Goal: Information Seeking & Learning: Learn about a topic

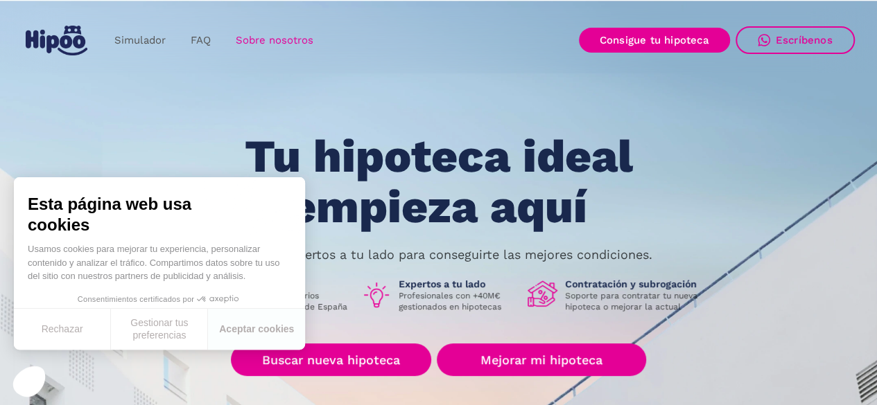
click at [257, 31] on link "Sobre nosotros" at bounding box center [274, 40] width 103 height 27
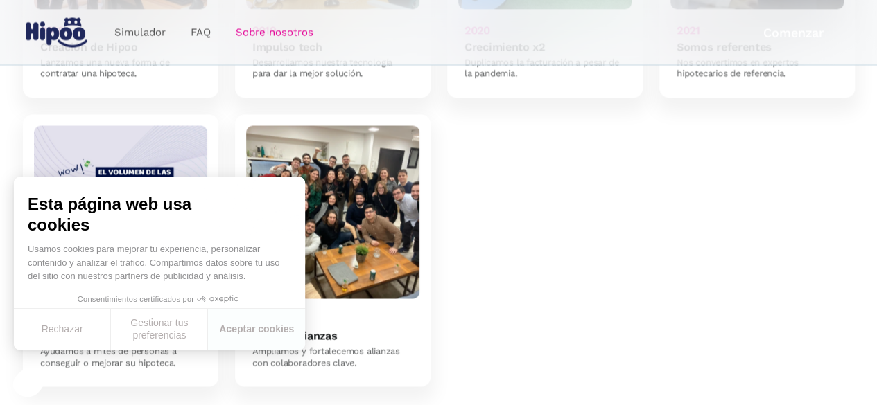
scroll to position [1386, 0]
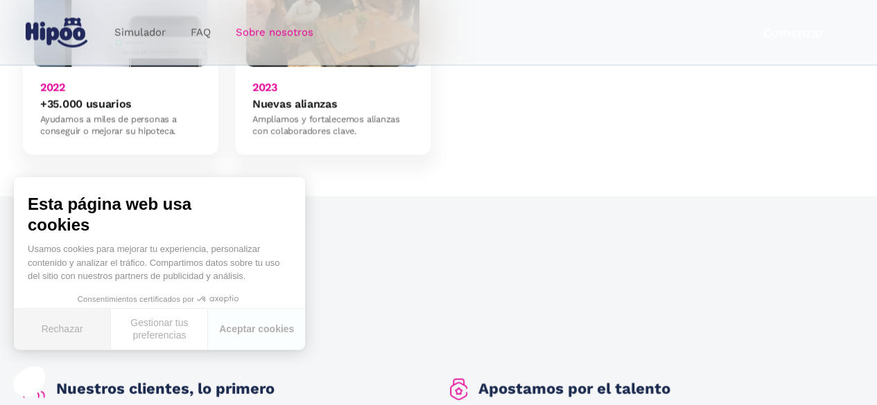
click at [55, 331] on button "Rechazar" at bounding box center [62, 329] width 97 height 41
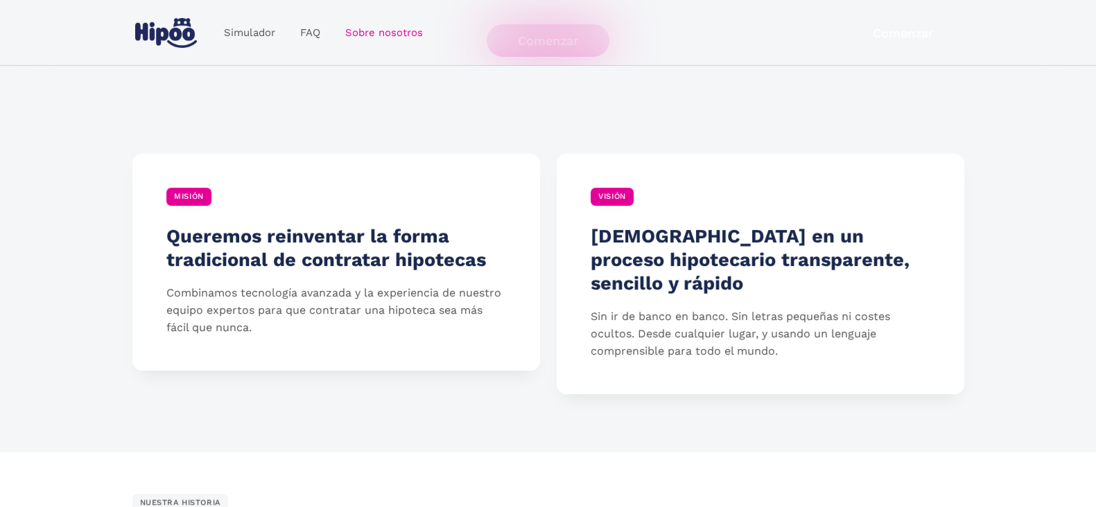
scroll to position [0, 0]
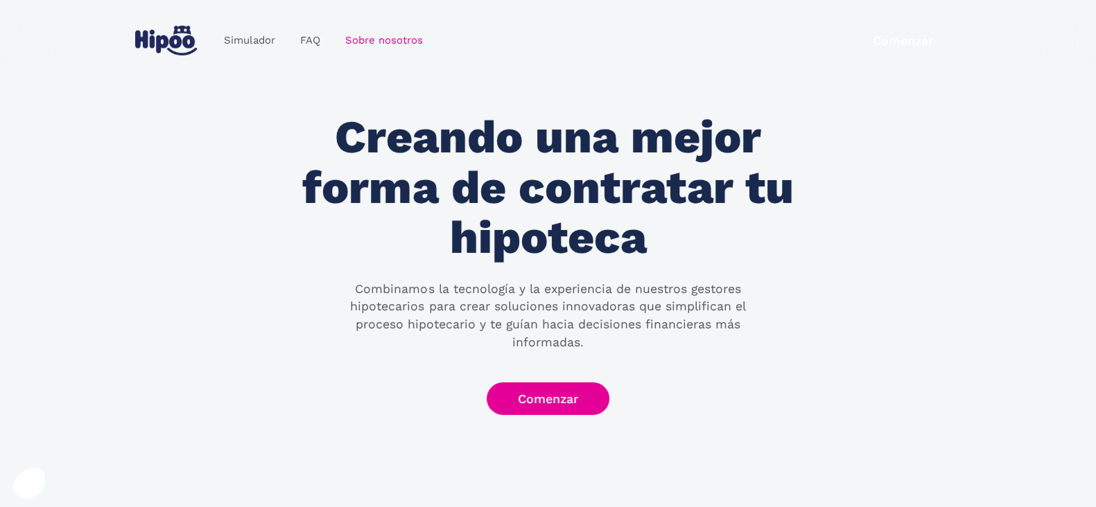
click at [179, 36] on img "home" at bounding box center [166, 41] width 62 height 30
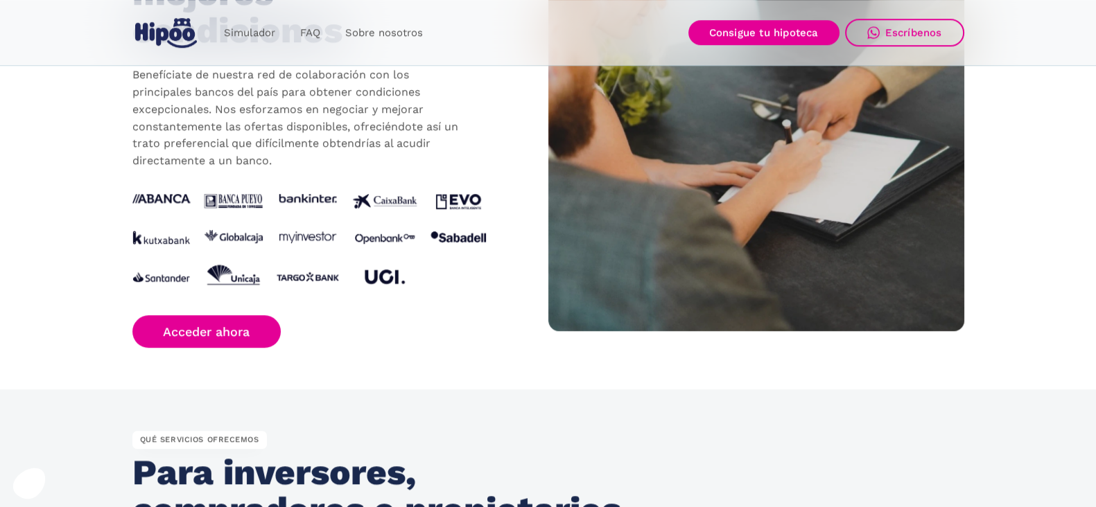
scroll to position [1385, 0]
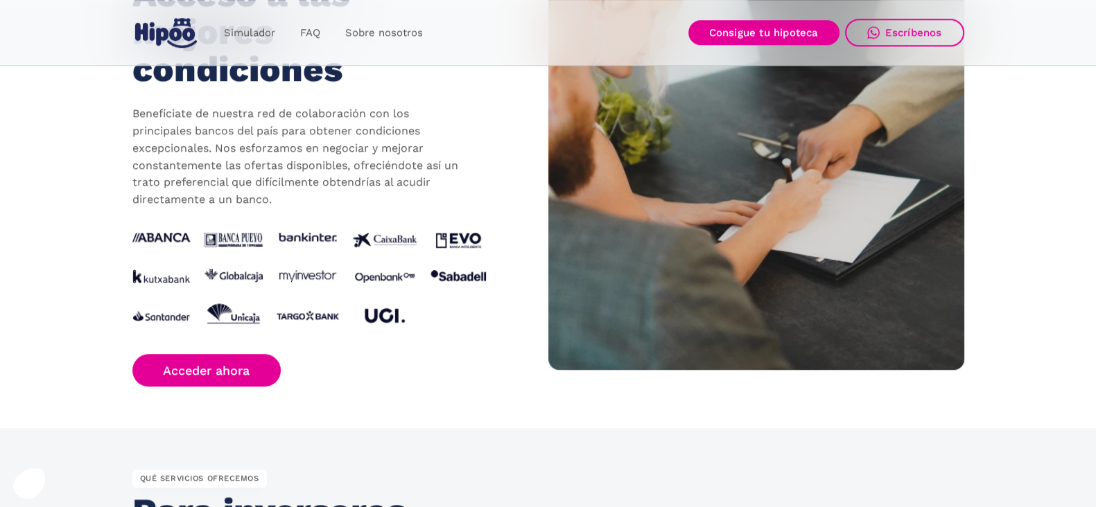
click at [94, 314] on section "CON QUIÉN TRABAJAMOS Acceso a las mejores condiciones Benefíciate de nuestra re…" at bounding box center [548, 169] width 1096 height 517
click at [61, 277] on section "CON QUIÉN TRABAJAMOS Acceso a las mejores condiciones Benefíciate de nuestra re…" at bounding box center [548, 169] width 1096 height 517
click at [398, 352] on div "CON QUIÉN TRABAJAMOS Acceso a las mejores condiciones Benefíciate de nuestra re…" at bounding box center [340, 170] width 416 height 434
click at [419, 355] on div "CON QUIÉN TRABAJAMOS Acceso a las mejores condiciones Benefíciate de nuestra re…" at bounding box center [340, 170] width 416 height 434
click at [92, 218] on section "CON QUIÉN TRABAJAMOS Acceso a las mejores condiciones Benefíciate de nuestra re…" at bounding box center [548, 169] width 1096 height 517
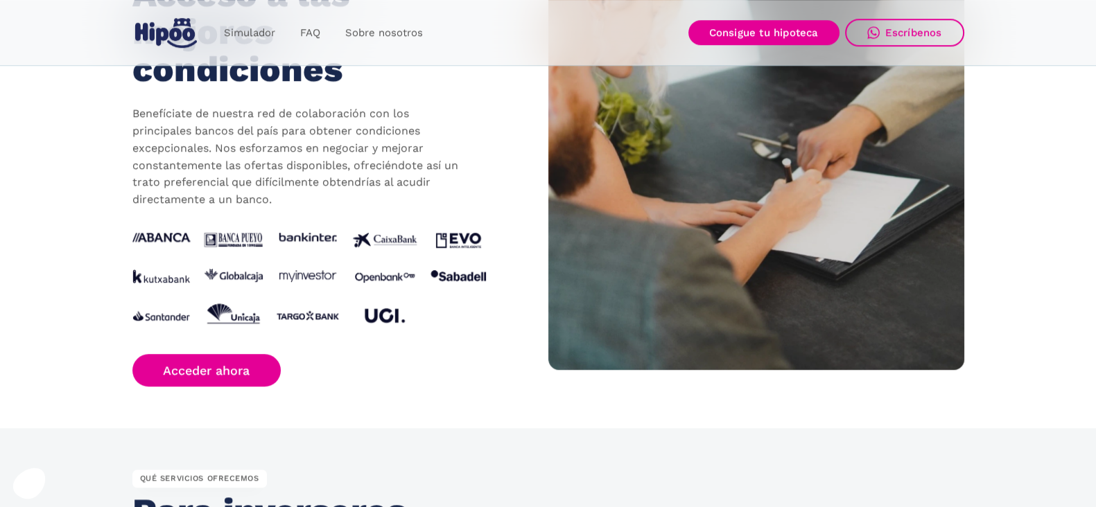
click at [77, 221] on section "CON QUIÉN TRABAJAMOS Acceso a las mejores condiciones Benefíciate de nuestra re…" at bounding box center [548, 169] width 1096 height 517
click at [88, 304] on section "CON QUIÉN TRABAJAMOS Acceso a las mejores condiciones Benefíciate de nuestra re…" at bounding box center [548, 169] width 1096 height 517
